Goal: Transaction & Acquisition: Purchase product/service

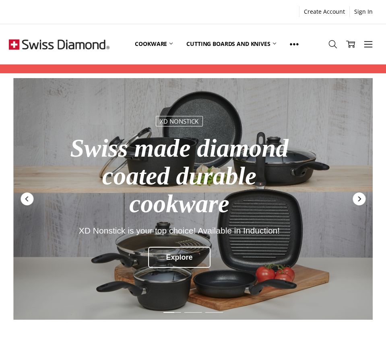
click at [358, 197] on icon "Next" at bounding box center [359, 199] width 3 height 5
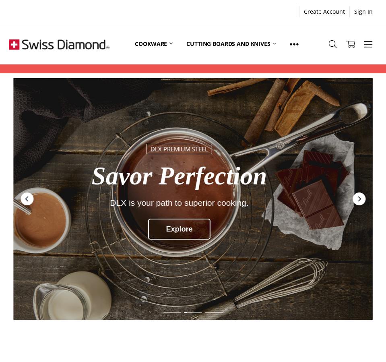
click at [358, 197] on icon "Next" at bounding box center [359, 199] width 3 height 5
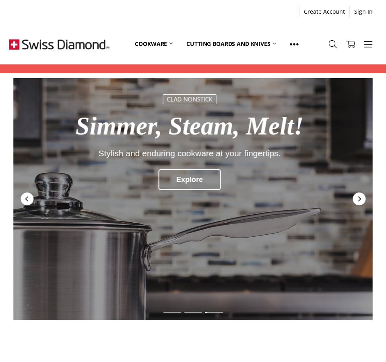
click at [358, 197] on icon "Next" at bounding box center [359, 199] width 3 height 5
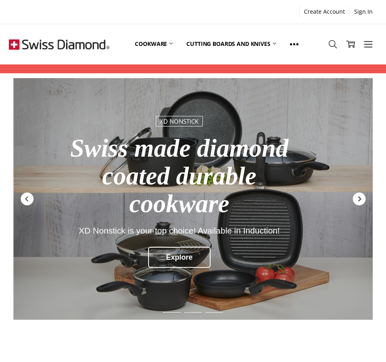
click at [358, 197] on icon "Next" at bounding box center [359, 199] width 3 height 5
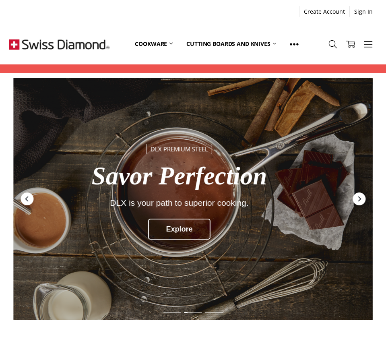
click at [358, 197] on icon "Next" at bounding box center [359, 199] width 3 height 5
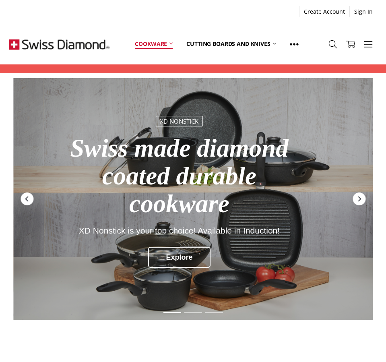
click at [135, 41] on link "Cookware" at bounding box center [154, 44] width 52 height 36
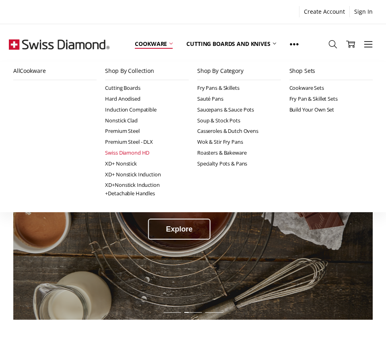
click at [137, 152] on link "Swiss Diamond HD" at bounding box center [147, 152] width 84 height 11
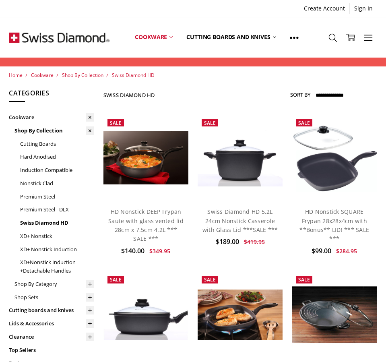
click at [291, 95] on label "Sort By" at bounding box center [300, 94] width 20 height 13
click at [315, 95] on select "**********" at bounding box center [346, 95] width 63 height 13
